Goal: Learn about a topic

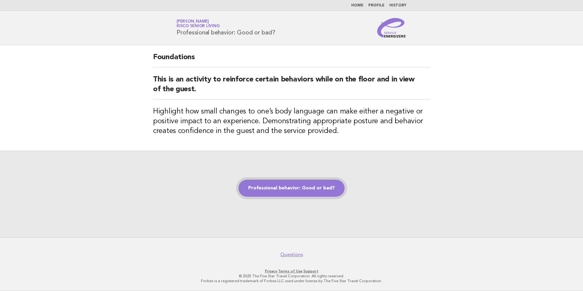
click at [299, 188] on link "Professional behavior: Good or bad?" at bounding box center [291, 188] width 106 height 17
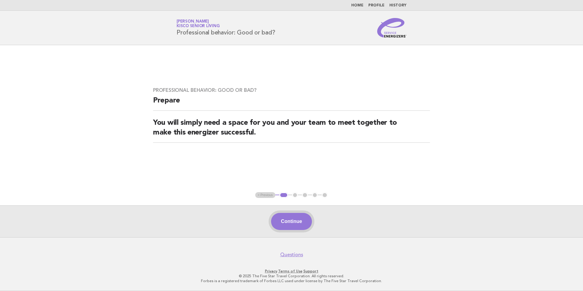
click at [285, 221] on button "Continue" at bounding box center [291, 221] width 41 height 17
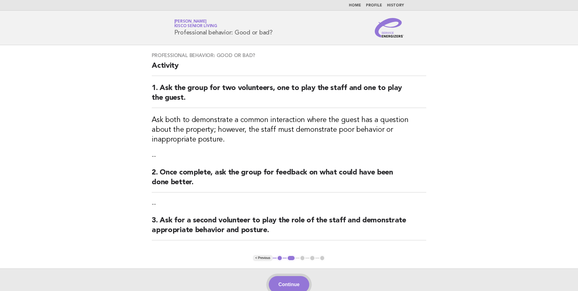
click at [286, 282] on button "Continue" at bounding box center [289, 284] width 41 height 17
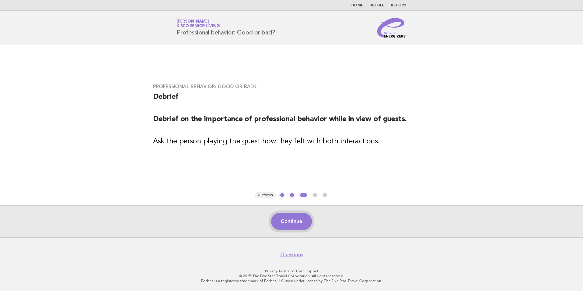
click at [281, 224] on button "Continue" at bounding box center [291, 221] width 41 height 17
